Goal: Use online tool/utility: Utilize a website feature to perform a specific function

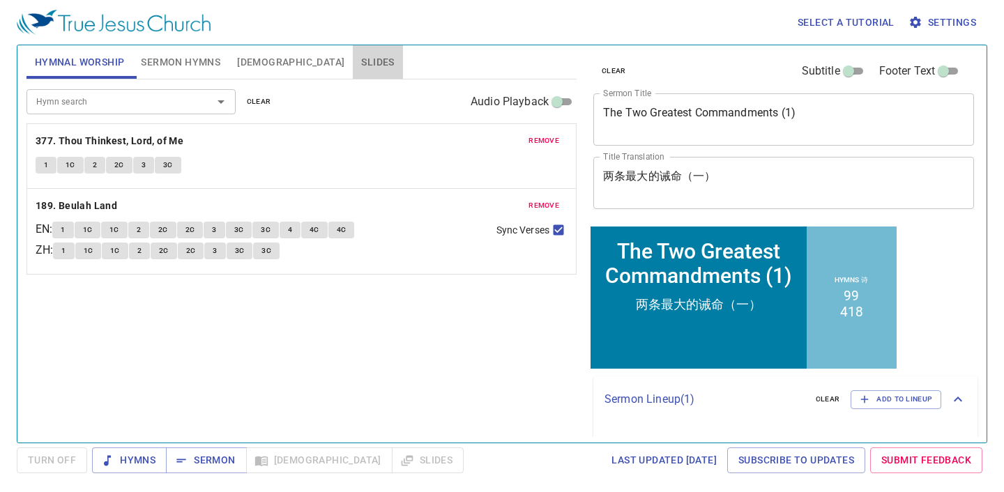
click at [361, 63] on span "Slides" at bounding box center [377, 62] width 33 height 17
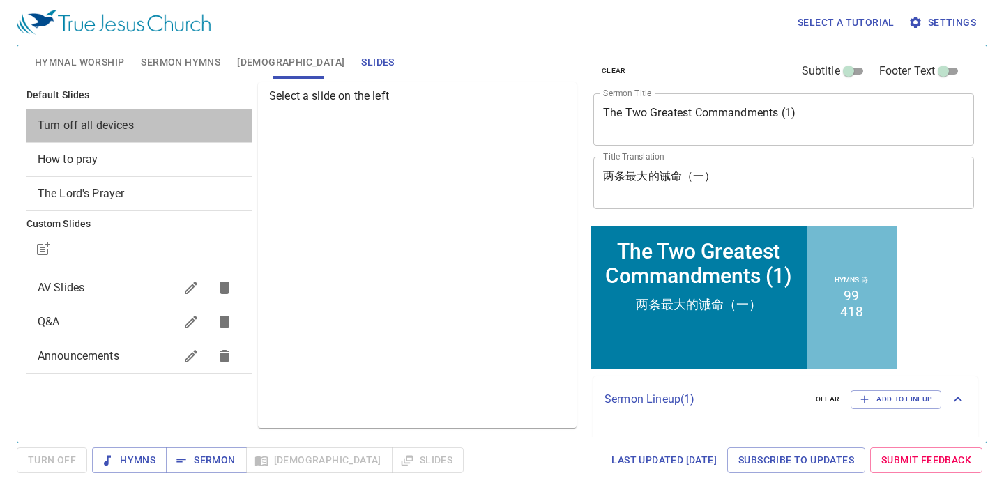
click at [200, 125] on span "Turn off all devices" at bounding box center [140, 125] width 204 height 17
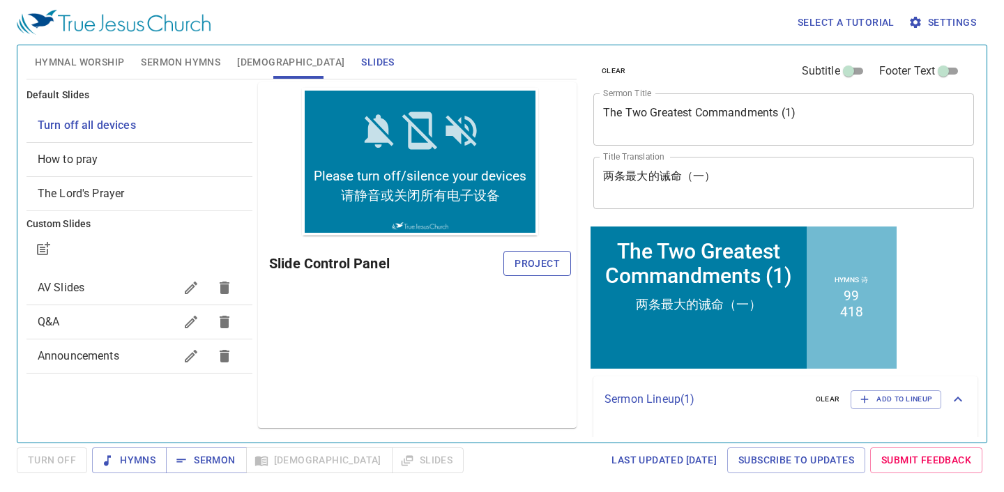
click at [540, 262] on span "Project" at bounding box center [537, 263] width 45 height 17
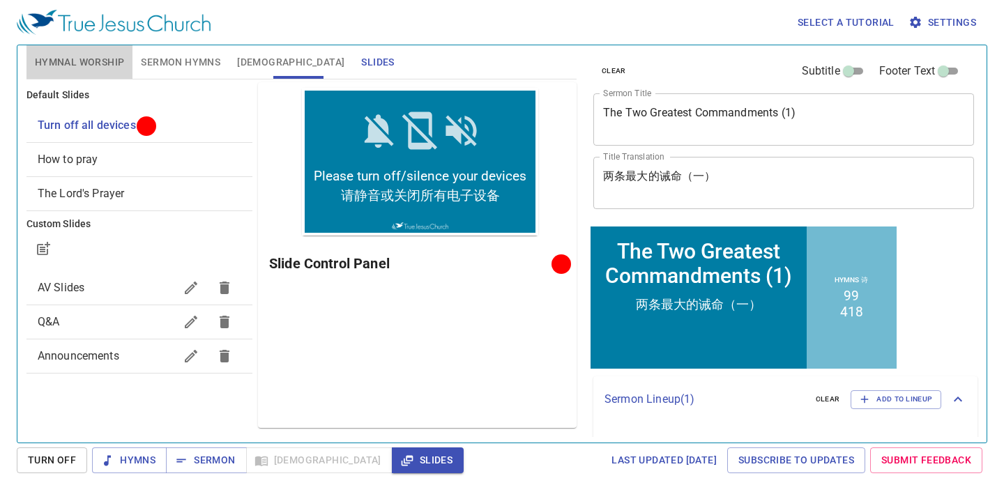
click at [93, 52] on button "Hymnal Worship" at bounding box center [79, 61] width 107 height 33
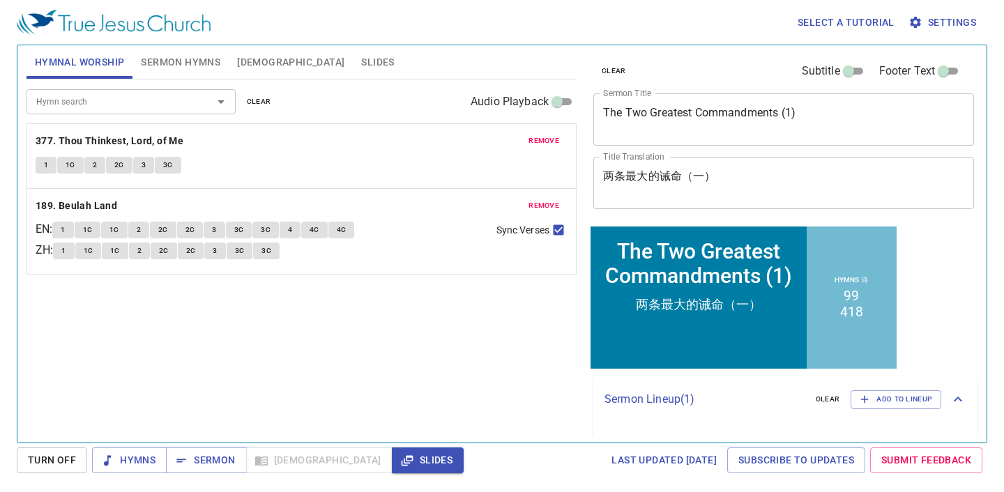
click at [543, 135] on span "remove" at bounding box center [544, 141] width 31 height 13
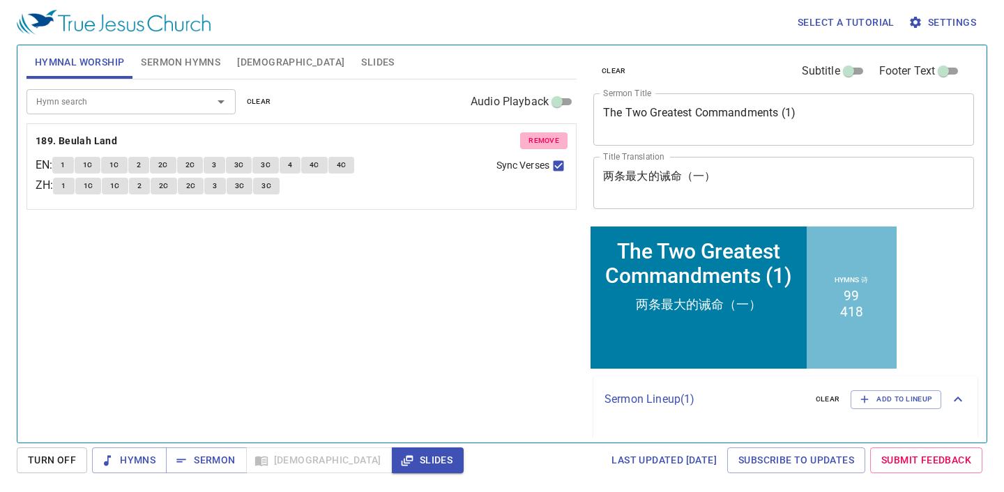
click at [543, 135] on span "remove" at bounding box center [544, 141] width 31 height 13
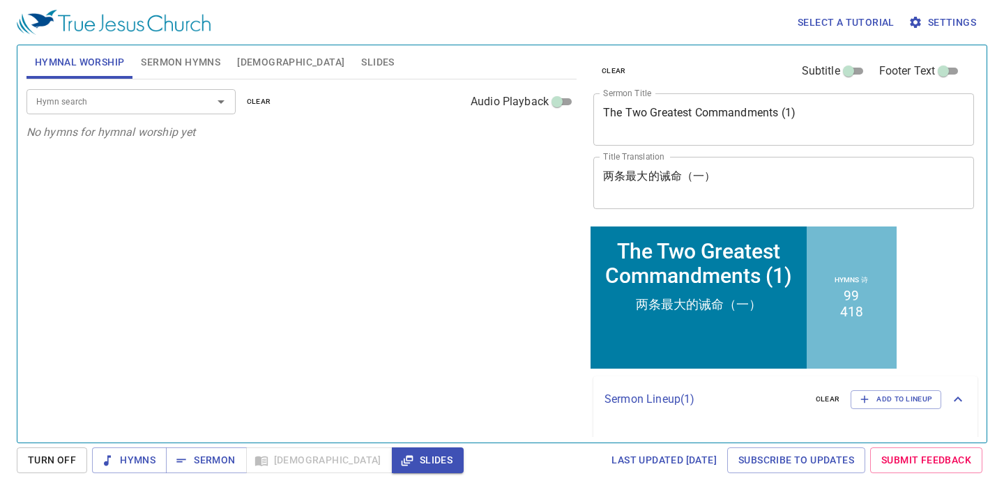
click at [166, 66] on span "Sermon Hymns" at bounding box center [180, 62] width 79 height 17
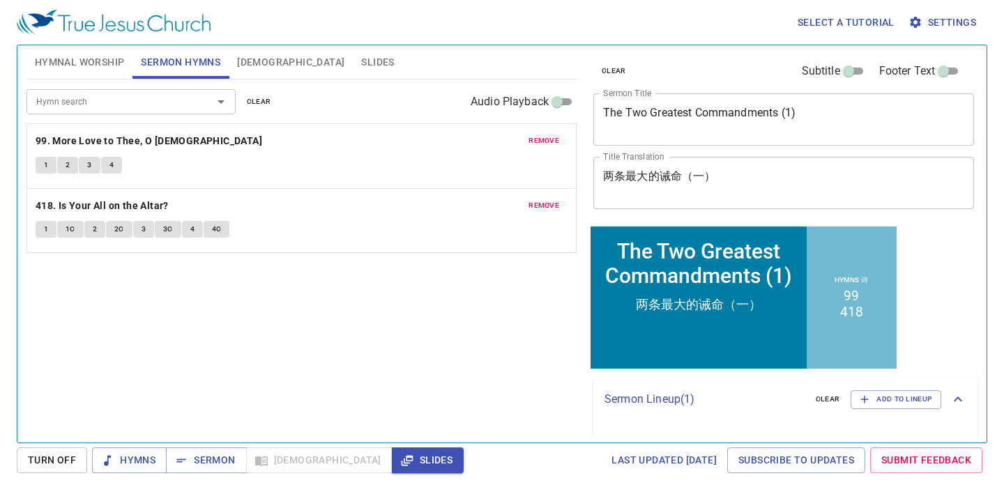
click at [554, 137] on span "remove" at bounding box center [544, 141] width 31 height 13
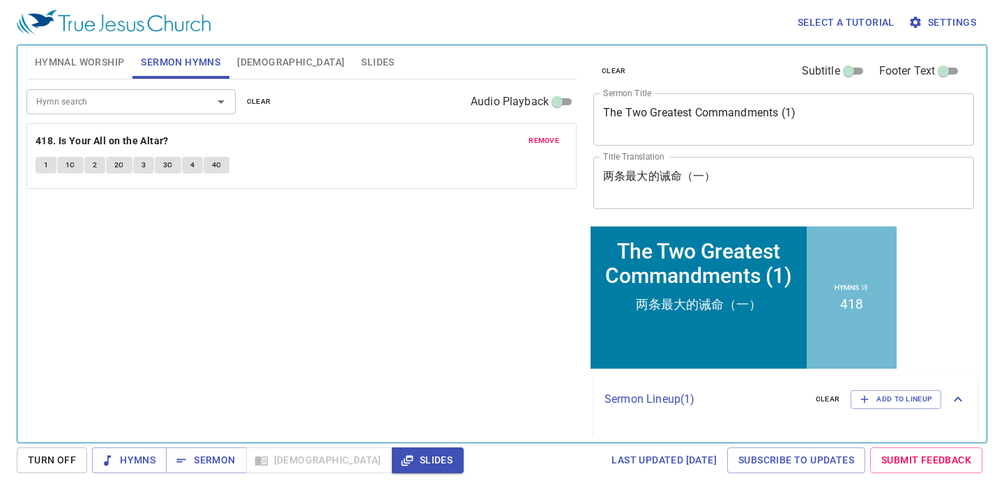
click at [554, 137] on span "remove" at bounding box center [544, 141] width 31 height 13
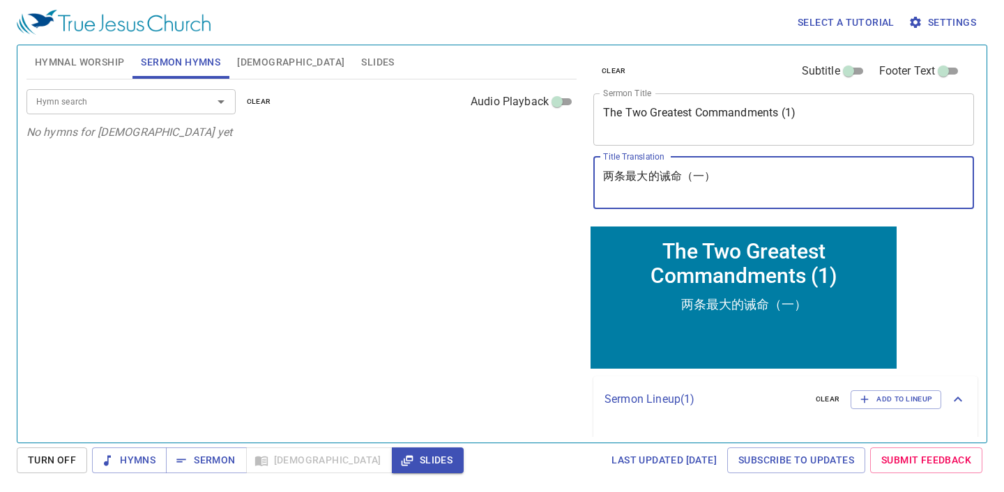
drag, startPoint x: 733, startPoint y: 188, endPoint x: 576, endPoint y: 188, distance: 156.9
click at [576, 188] on div "Hymnal Worship Sermon Hymns Bible Slides Hymn search Hymn search clear Audio Pl…" at bounding box center [502, 238] width 962 height 397
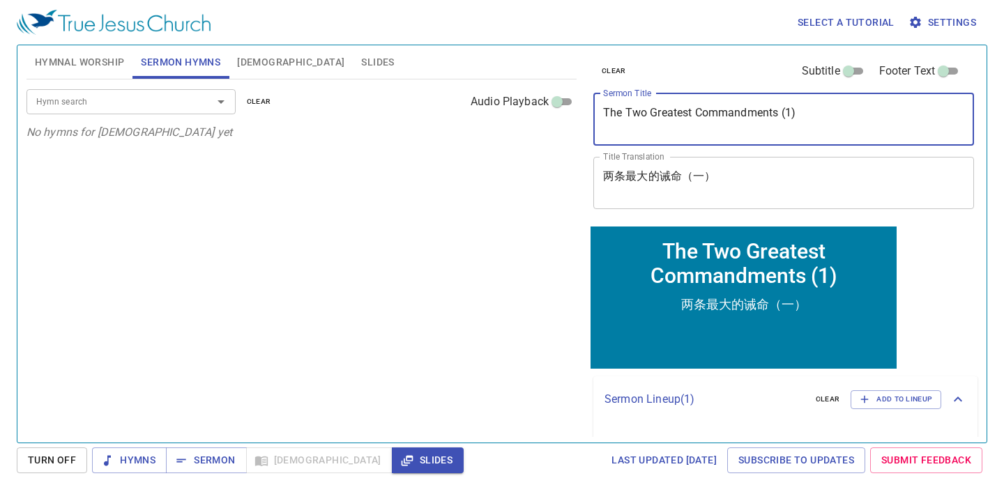
click at [857, 119] on textarea "The Two Greatest Commandments (1)" at bounding box center [783, 119] width 361 height 26
click at [54, 51] on button "Hymnal Worship" at bounding box center [79, 61] width 107 height 33
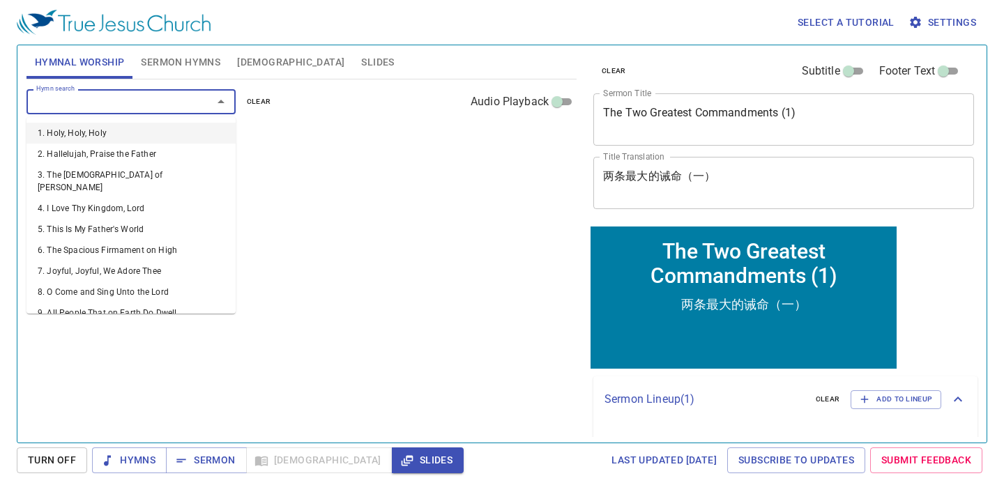
click at [90, 102] on input "Hymn search" at bounding box center [111, 101] width 160 height 16
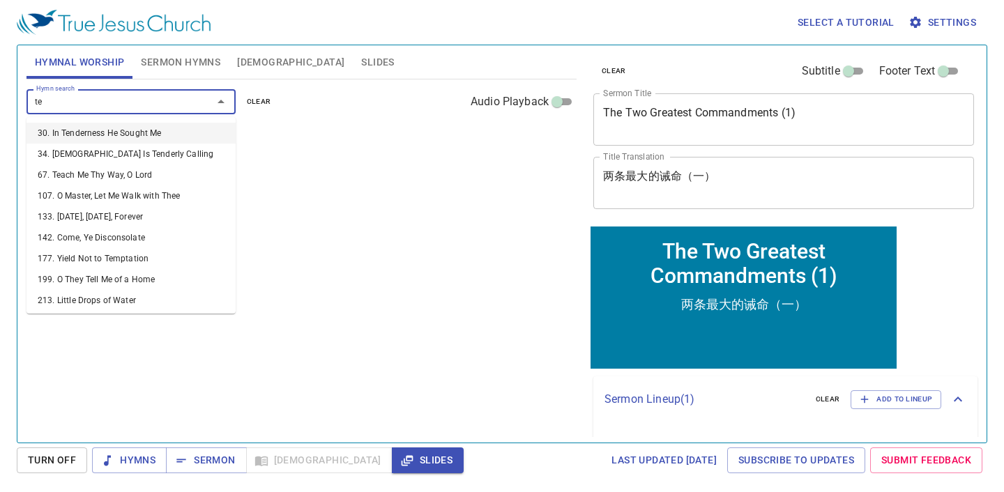
type input "t"
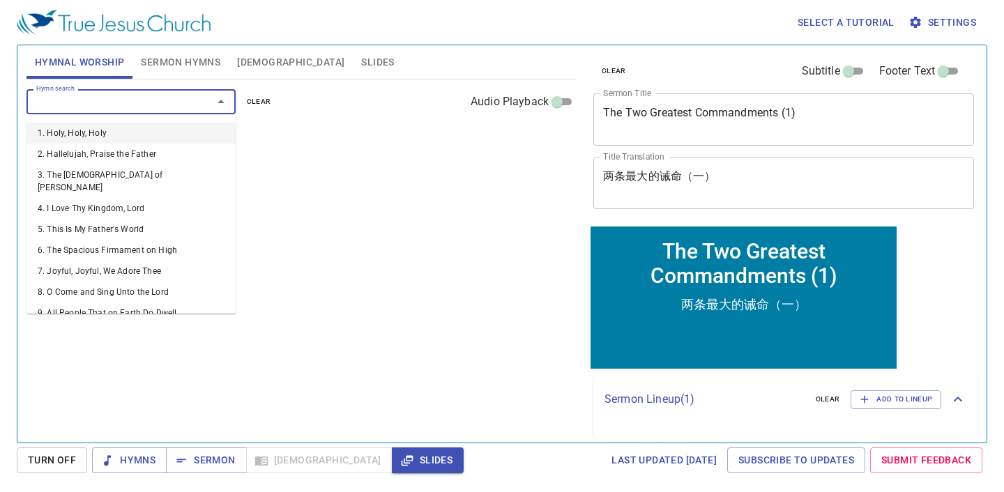
type input "5"
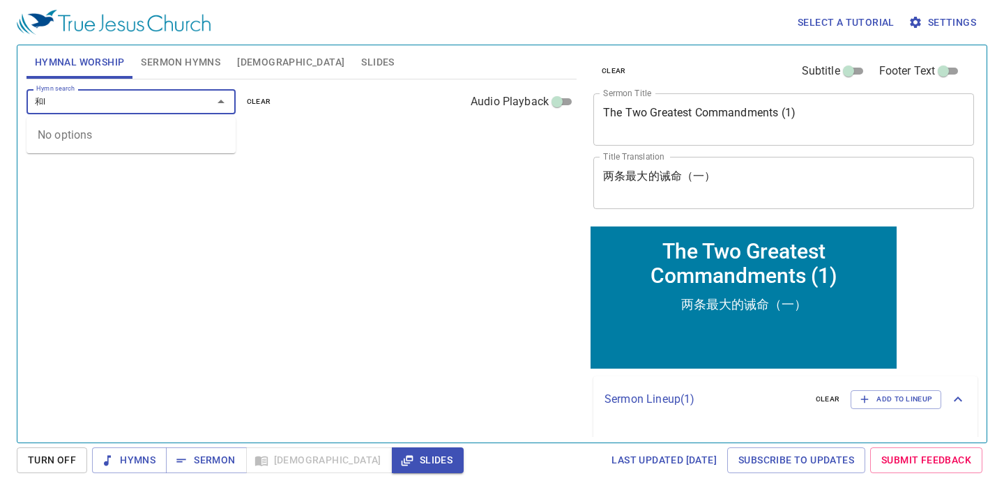
type input "和"
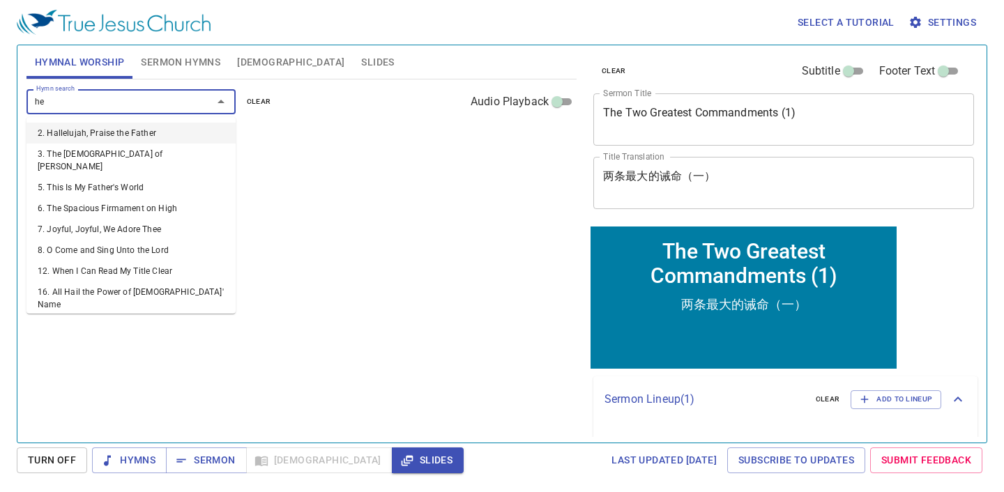
type input "和"
type input "h"
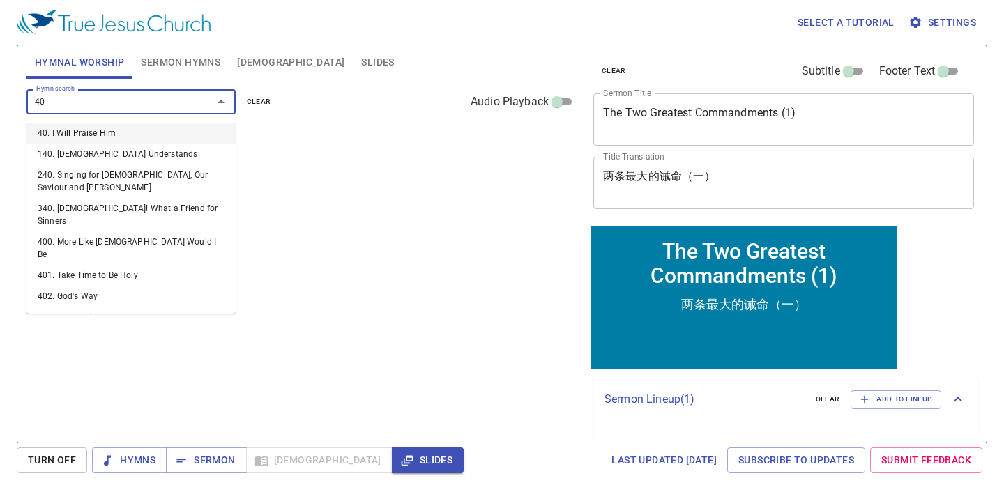
type input "405"
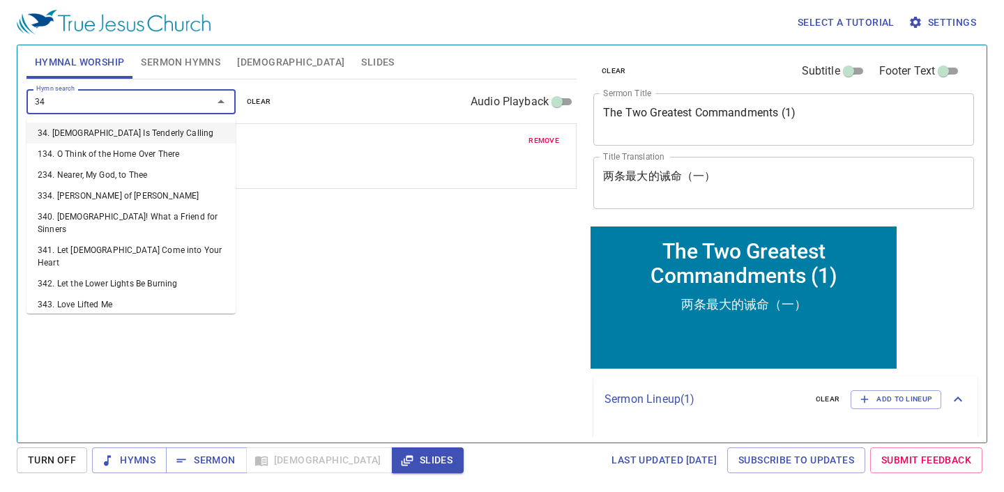
type input "349"
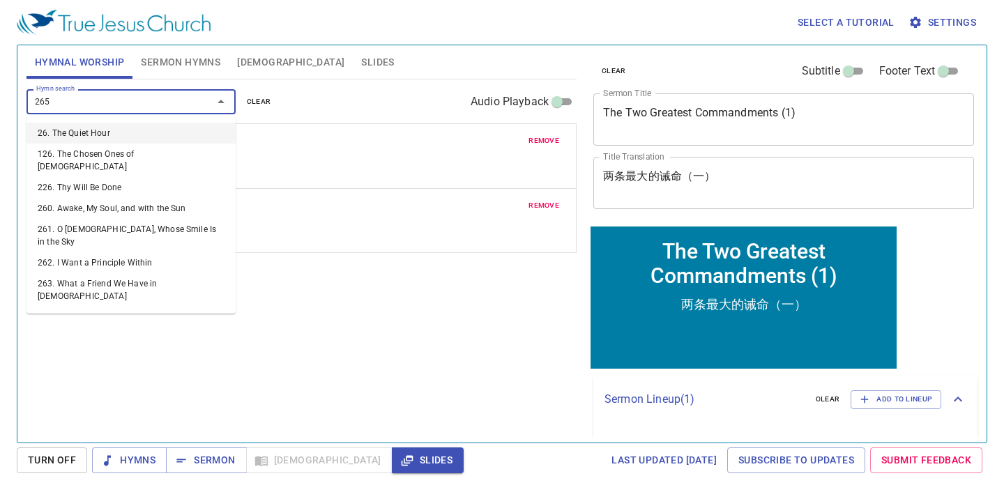
type input "265. Tell It to [DEMOGRAPHIC_DATA]"
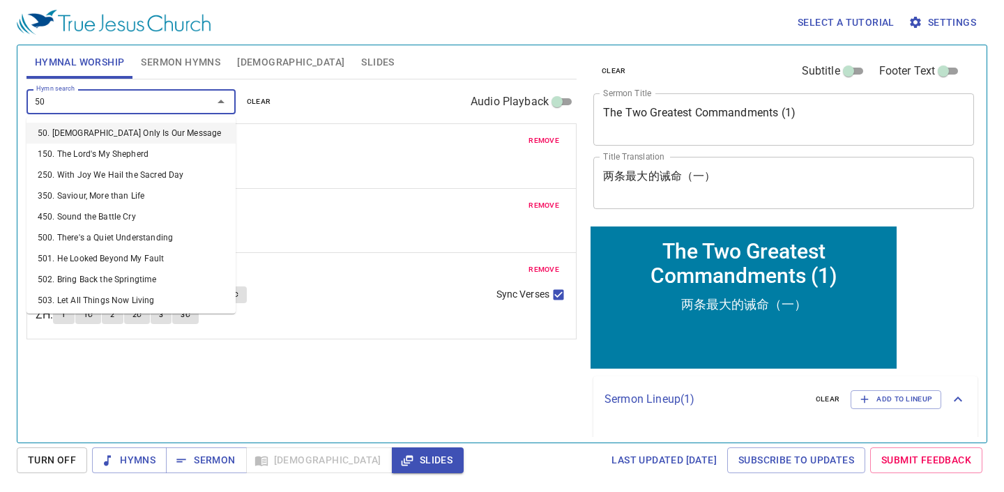
type input "501"
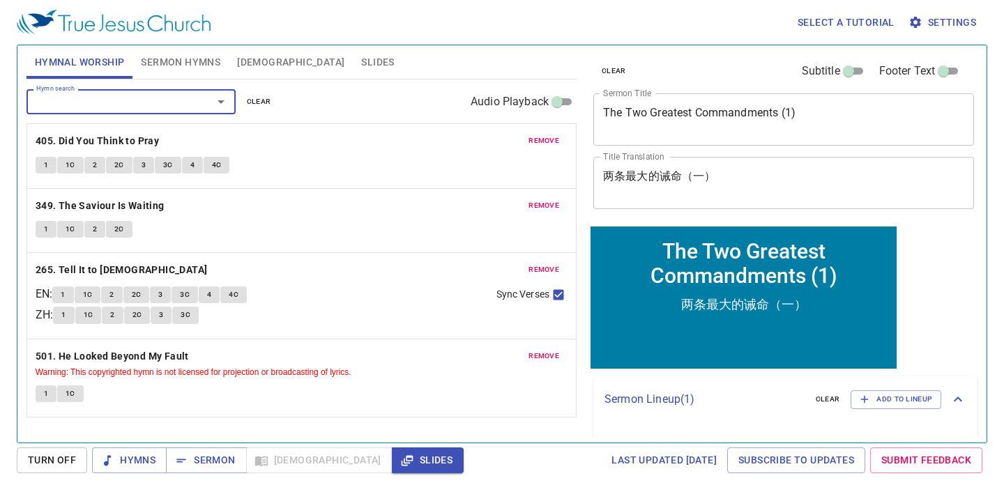
click at [0, 0] on div "The Two Greatest Commandments (1) x Sermon Title" at bounding box center [0, 0] width 0 height 0
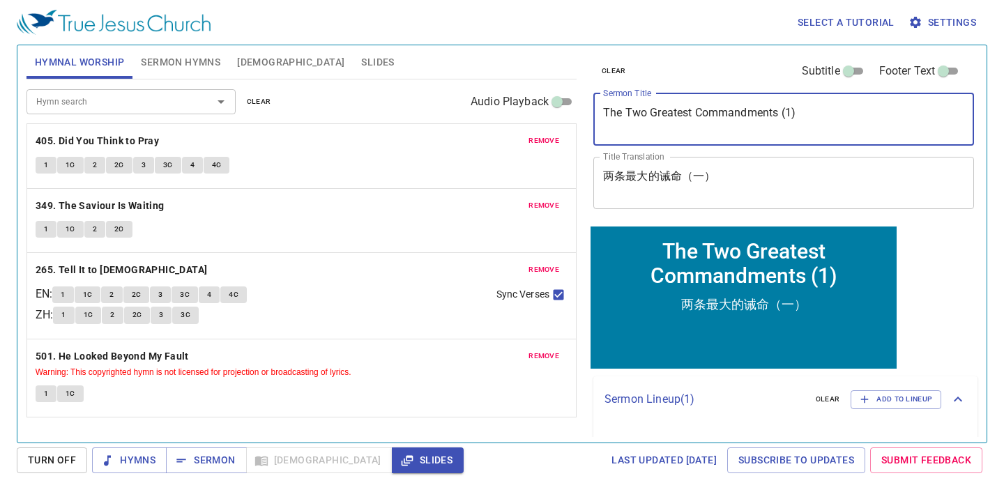
click at [152, 58] on span "Sermon Hymns" at bounding box center [180, 62] width 79 height 17
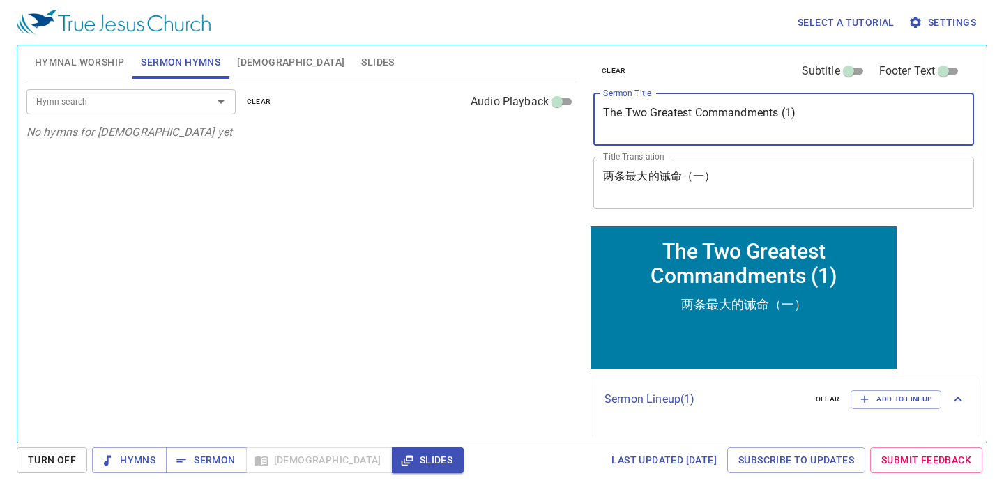
drag, startPoint x: 821, startPoint y: 122, endPoint x: 444, endPoint y: 139, distance: 377.7
click at [452, 135] on div "Hymnal Worship Sermon Hymns Bible Slides Hymn search Hymn search clear Audio Pl…" at bounding box center [502, 238] width 962 height 397
drag, startPoint x: 837, startPoint y: 109, endPoint x: 576, endPoint y: 119, distance: 261.7
click at [576, 119] on div "Hymnal Worship Sermon Hymns Bible Slides Hymn search Hymn search clear Audio Pl…" at bounding box center [502, 238] width 962 height 397
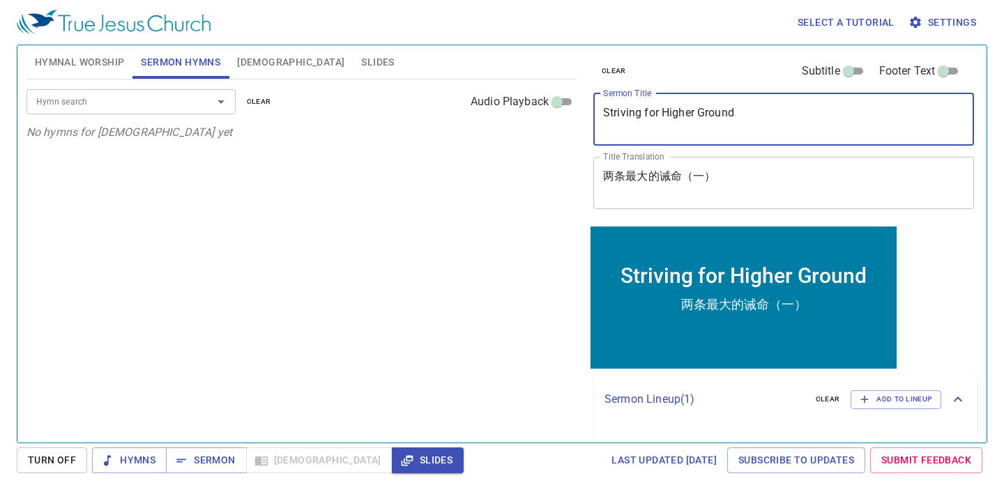
type textarea "Striving for Higher Ground"
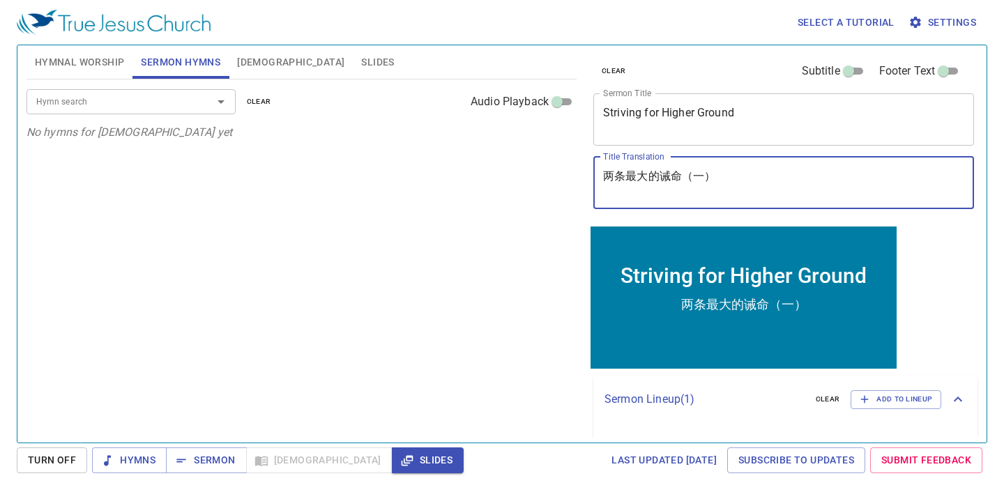
drag, startPoint x: 751, startPoint y: 188, endPoint x: 477, endPoint y: 185, distance: 274.1
click at [477, 186] on div "Hymnal Worship Sermon Hymns Bible Slides Hymn search Hymn search clear Audio Pl…" at bounding box center [502, 238] width 962 height 397
drag, startPoint x: 734, startPoint y: 180, endPoint x: 540, endPoint y: 176, distance: 193.9
click at [543, 176] on div "Hymnal Worship Sermon Hymns Bible Slides Hymn search Hymn search clear Audio Pl…" at bounding box center [502, 238] width 962 height 397
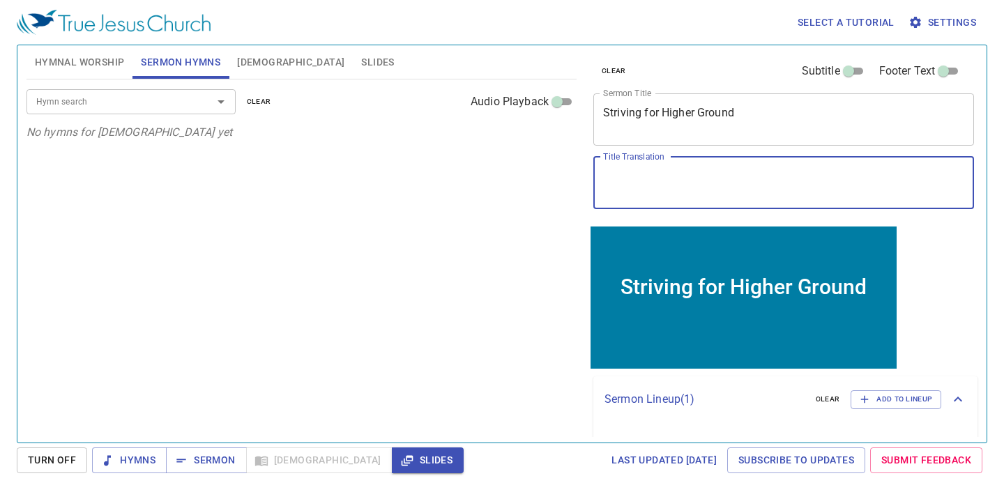
click at [0, 0] on textarea "Title Translation" at bounding box center [0, 0] width 0 height 0
type textarea "i"
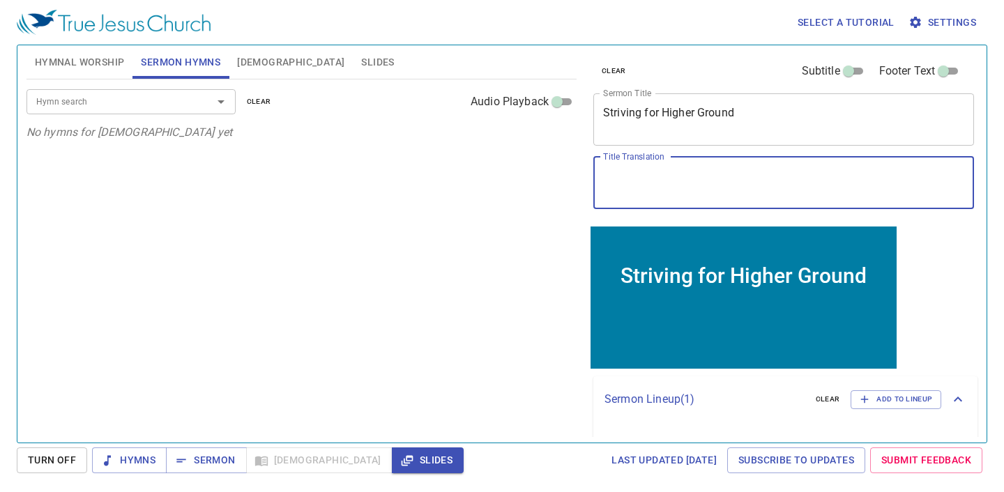
type textarea "x"
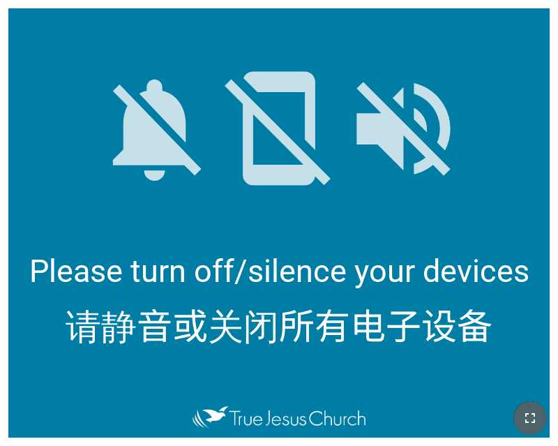
click at [539, 416] on button "button" at bounding box center [529, 417] width 33 height 33
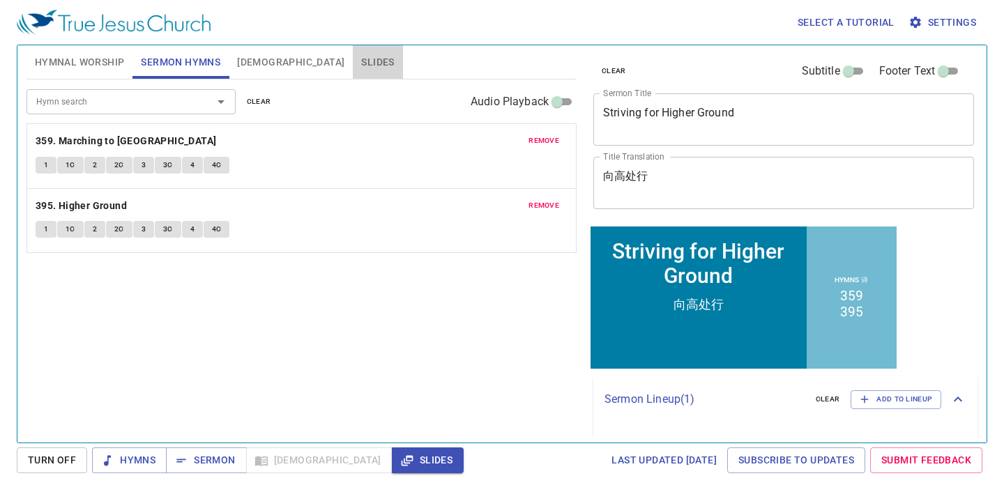
click at [353, 73] on button "Slides" at bounding box center [378, 61] width 50 height 33
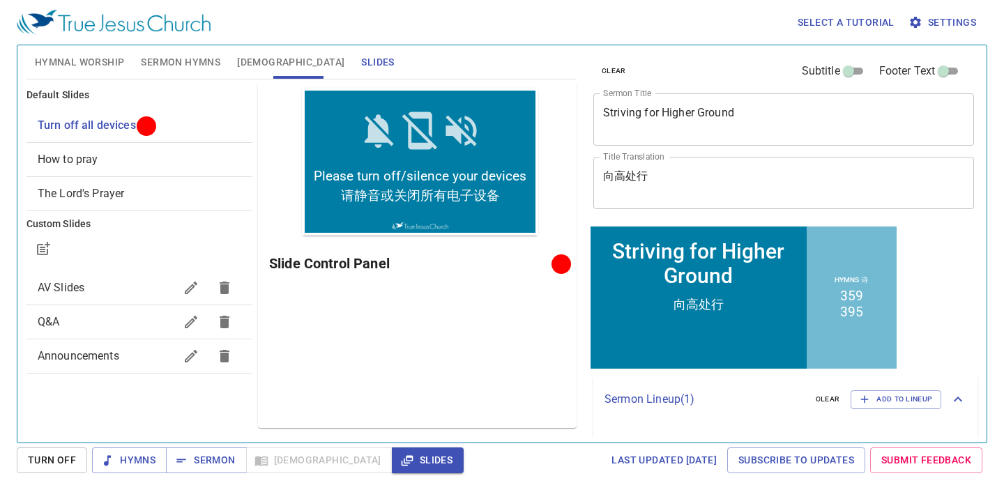
click at [175, 157] on span "How to pray" at bounding box center [140, 159] width 204 height 17
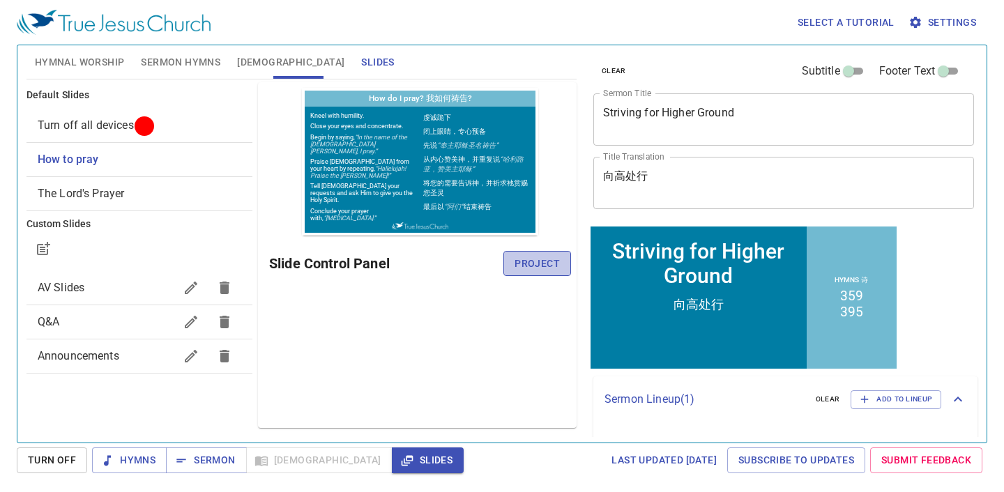
click at [0, 0] on span "Project" at bounding box center [0, 0] width 0 height 0
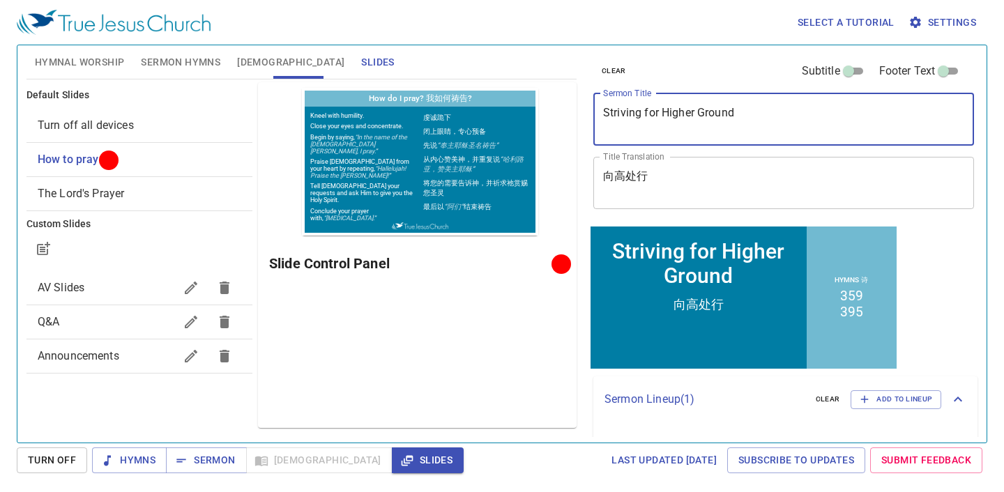
drag, startPoint x: 758, startPoint y: 116, endPoint x: 557, endPoint y: 119, distance: 200.8
click at [557, 119] on div "Hymnal Worship Sermon Hymns Bible Slides Hymn search Hymn search clear Audio Pl…" at bounding box center [502, 238] width 962 height 397
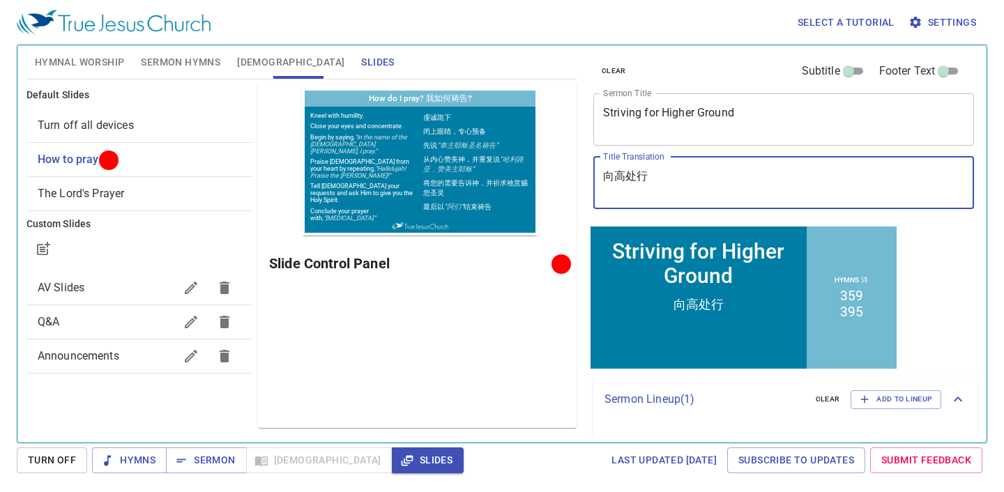
click at [0, 0] on textarea "向高处行" at bounding box center [0, 0] width 0 height 0
drag, startPoint x: 692, startPoint y: 176, endPoint x: 558, endPoint y: 176, distance: 134.6
click at [557, 176] on div "Hymnal Worship Sermon Hymns Bible Slides Hymn search Hymn search clear Audio Pl…" at bounding box center [502, 238] width 962 height 397
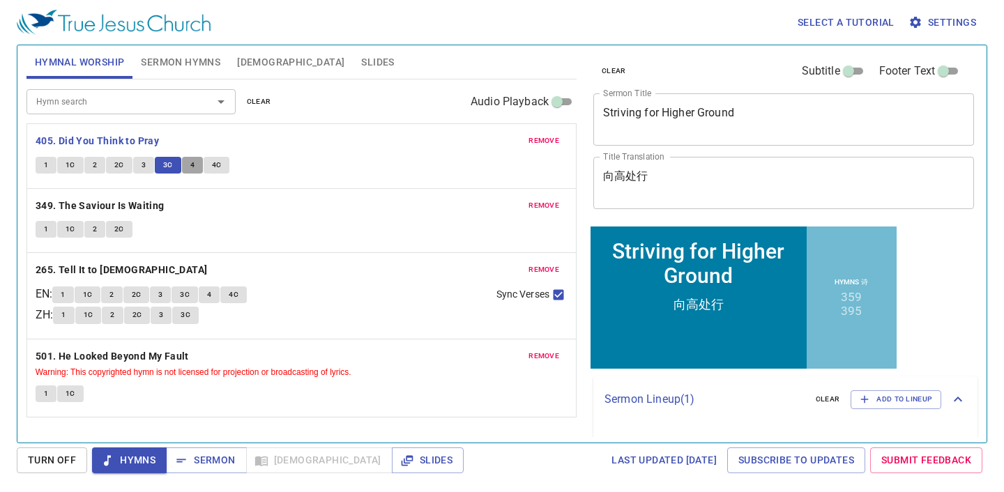
click at [192, 169] on span "4" at bounding box center [192, 165] width 4 height 13
click at [326, 174] on div "1 1C 2 2C 3 3C 4 4C" at bounding box center [302, 167] width 532 height 20
click at [218, 165] on span "4C" at bounding box center [217, 165] width 10 height 13
click at [0, 0] on span "Hymns" at bounding box center [0, 0] width 0 height 0
click at [53, 209] on b "349. The Saviour Is Waiting" at bounding box center [100, 205] width 129 height 17
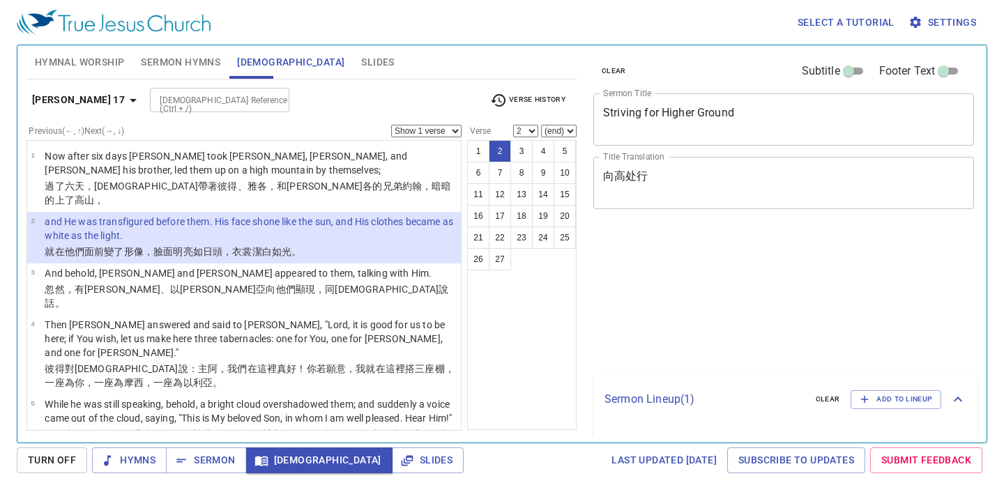
select select "2"
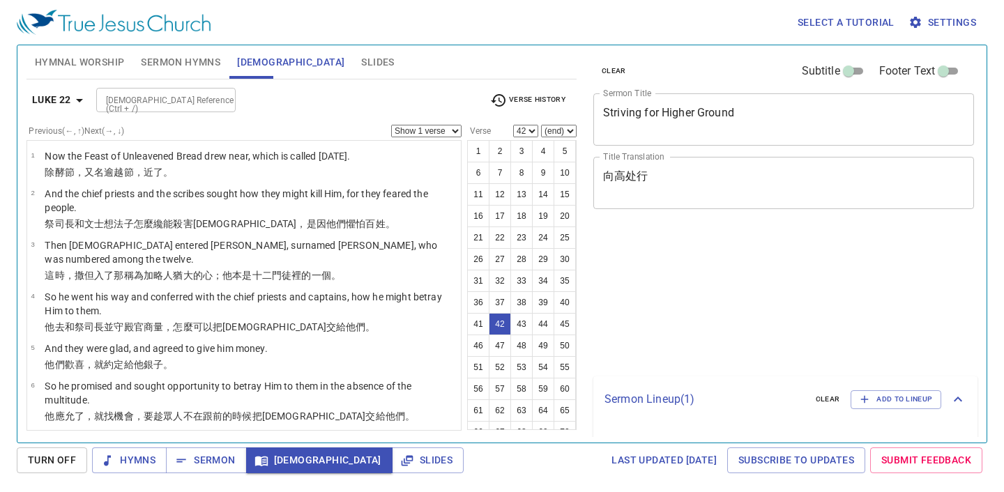
select select "42"
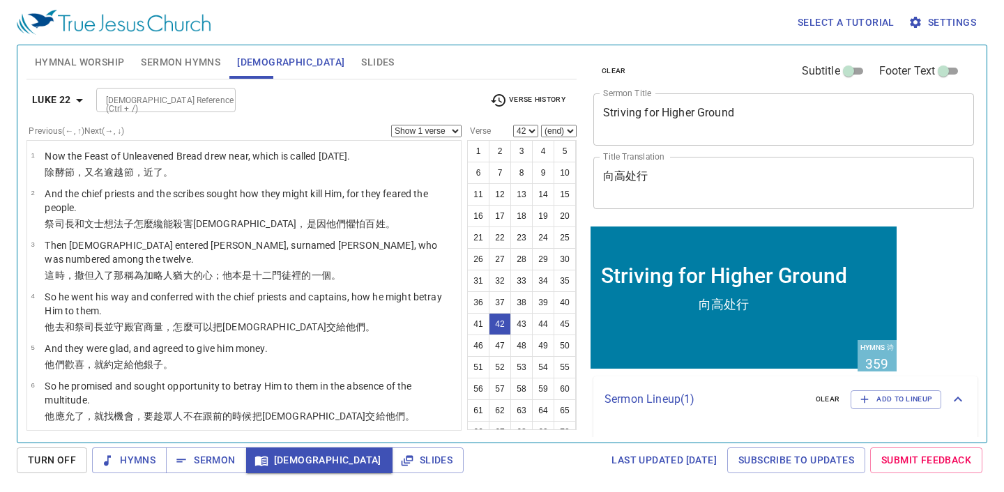
scroll to position [1738, 0]
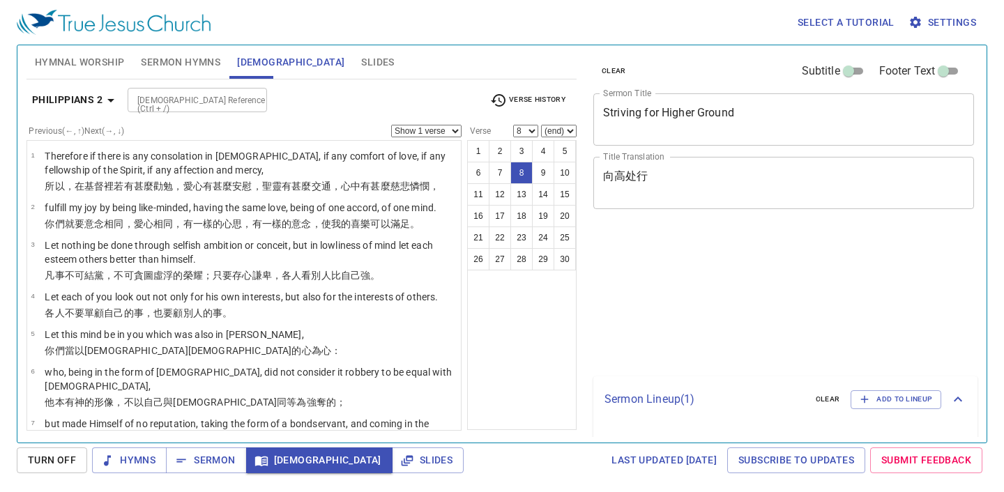
select select "8"
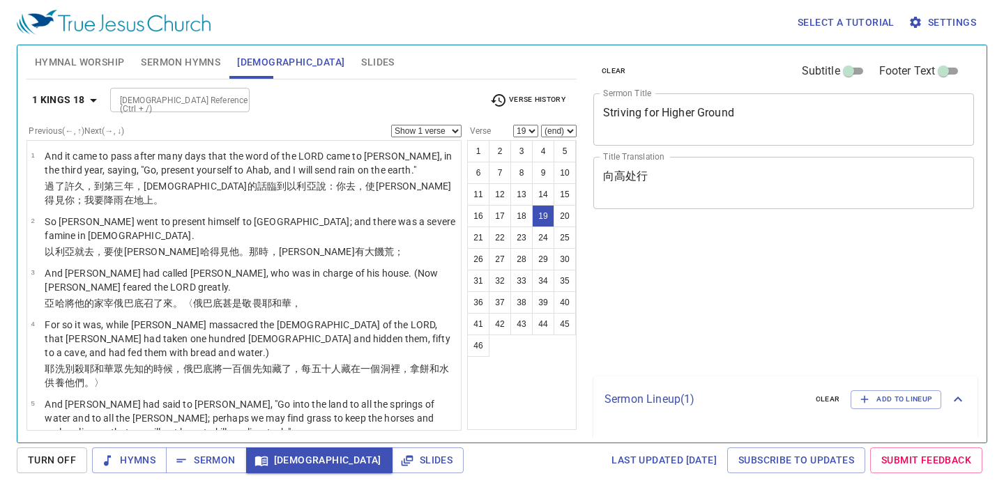
select select "19"
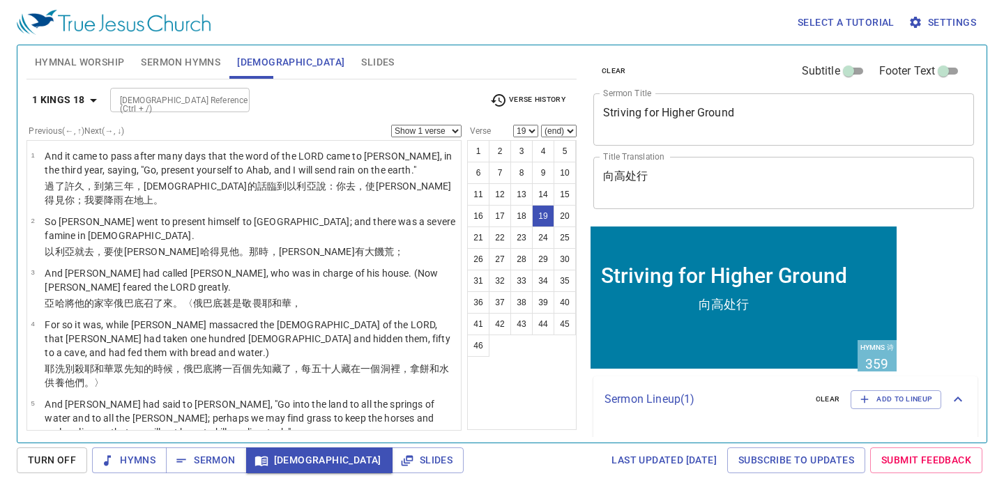
scroll to position [907, 0]
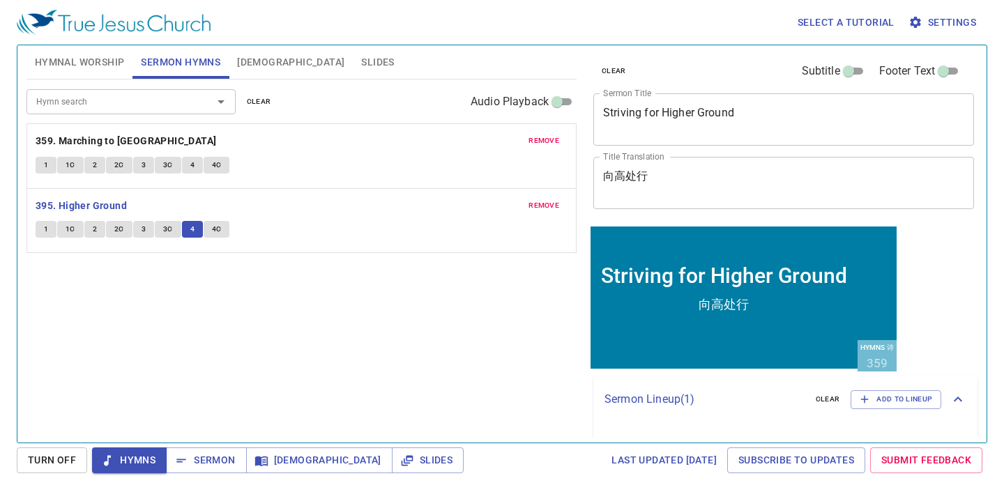
click at [214, 227] on span "4C" at bounding box center [217, 229] width 10 height 13
drag, startPoint x: 214, startPoint y: 227, endPoint x: 218, endPoint y: 234, distance: 8.4
click at [214, 229] on span "4C" at bounding box center [217, 229] width 10 height 13
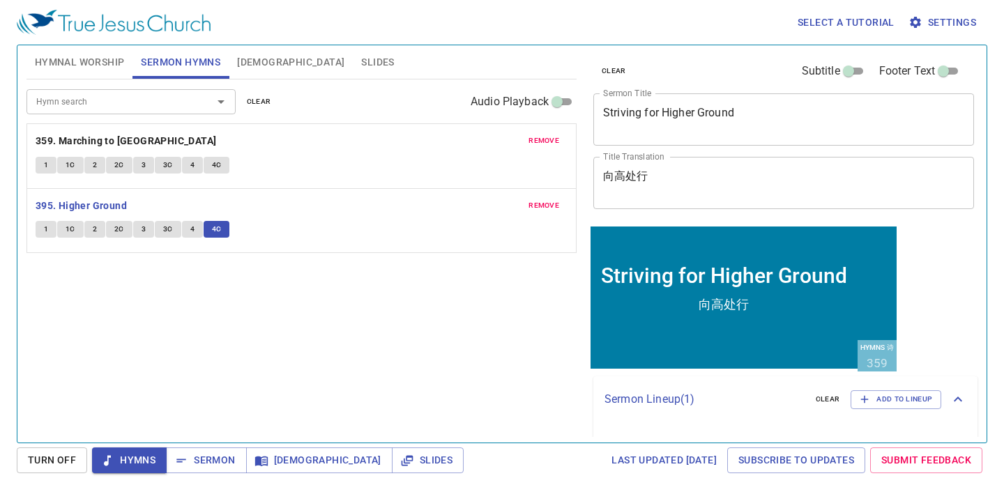
click at [214, 232] on span "4C" at bounding box center [217, 229] width 10 height 13
click at [218, 234] on span "4C" at bounding box center [217, 229] width 10 height 13
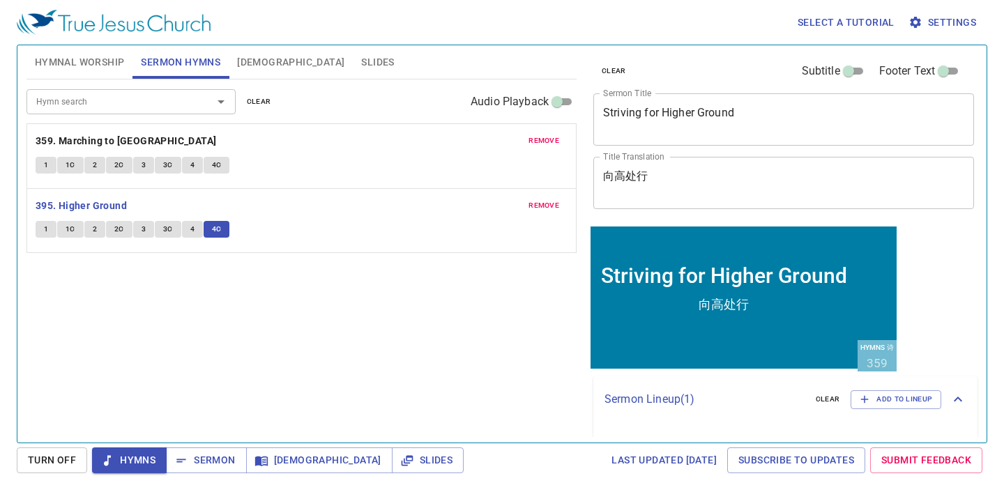
click at [218, 234] on span "4C" at bounding box center [217, 229] width 10 height 13
